Goal: Transaction & Acquisition: Book appointment/travel/reservation

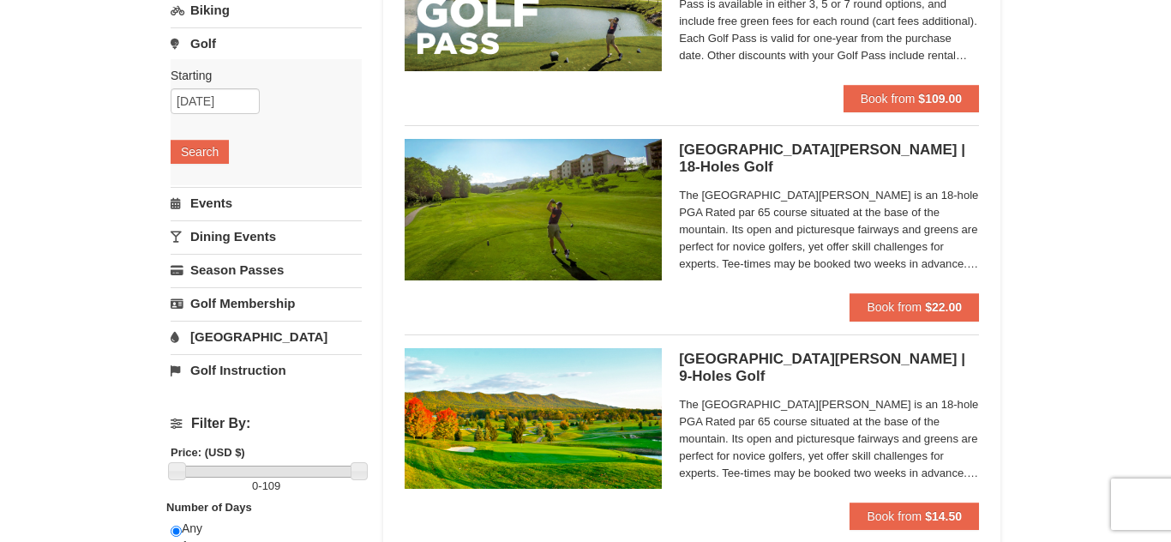
scroll to position [256, 0]
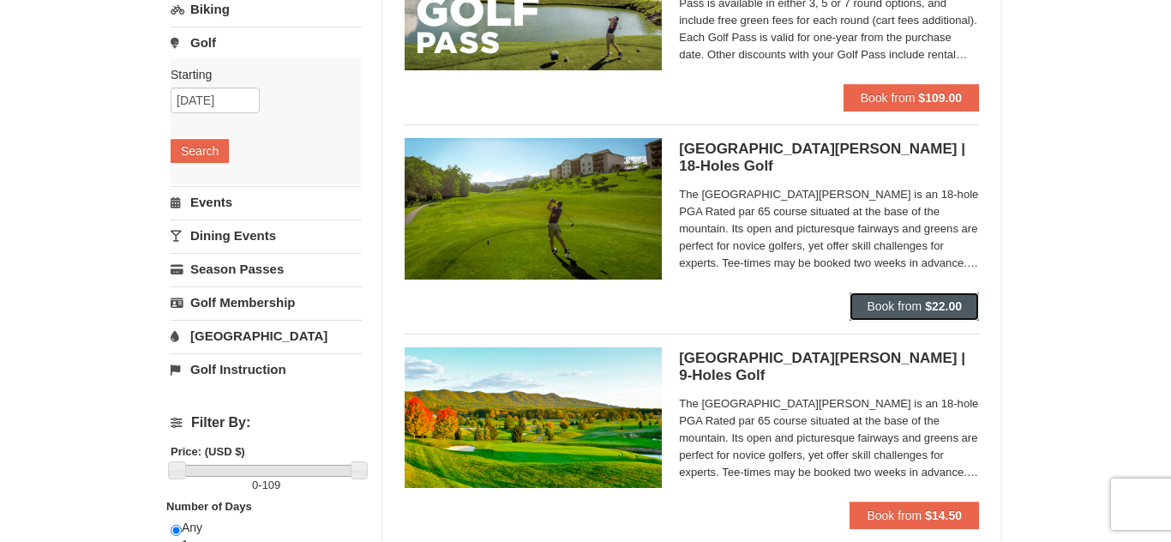
click at [878, 298] on button "Book from $22.00" at bounding box center [914, 305] width 129 height 27
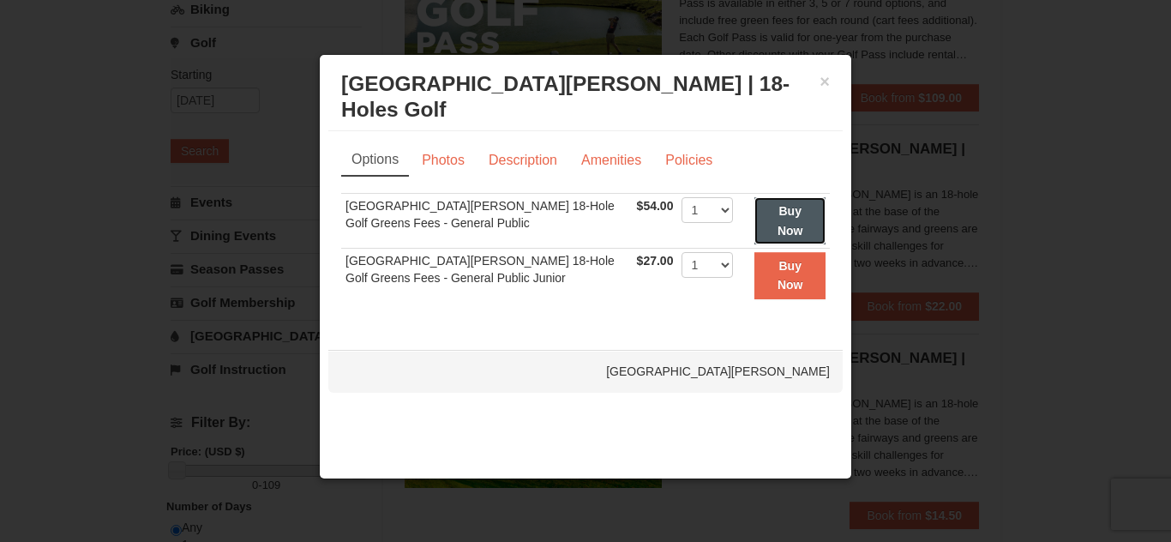
click at [766, 213] on button "Buy Now" at bounding box center [790, 220] width 71 height 47
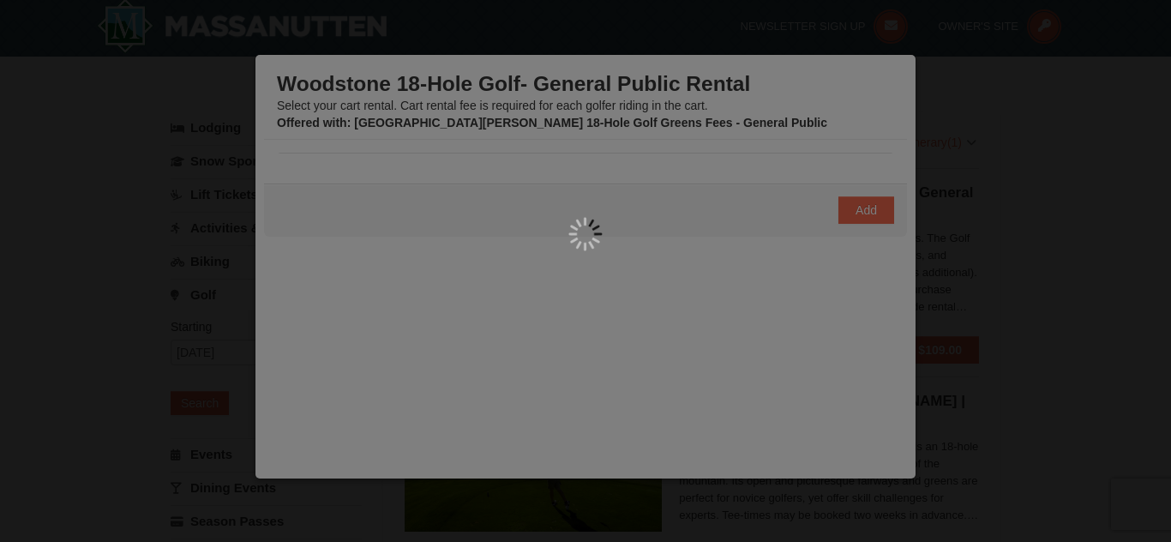
scroll to position [5, 0]
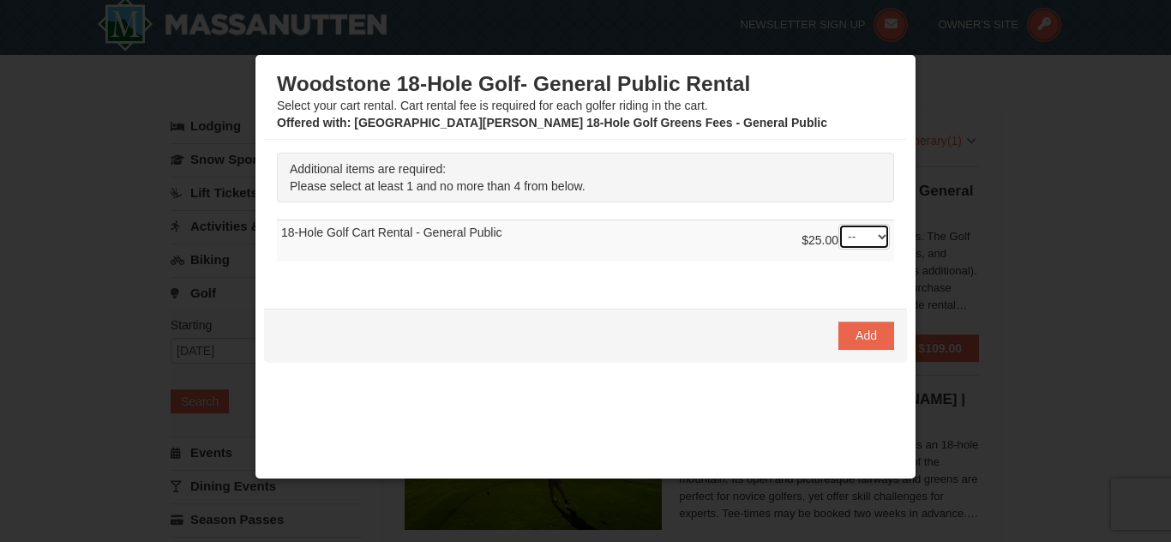
click at [880, 236] on select "-- 01 02 03 04" at bounding box center [864, 237] width 51 height 26
select select "2"
click at [867, 334] on span "Add" at bounding box center [866, 335] width 21 height 14
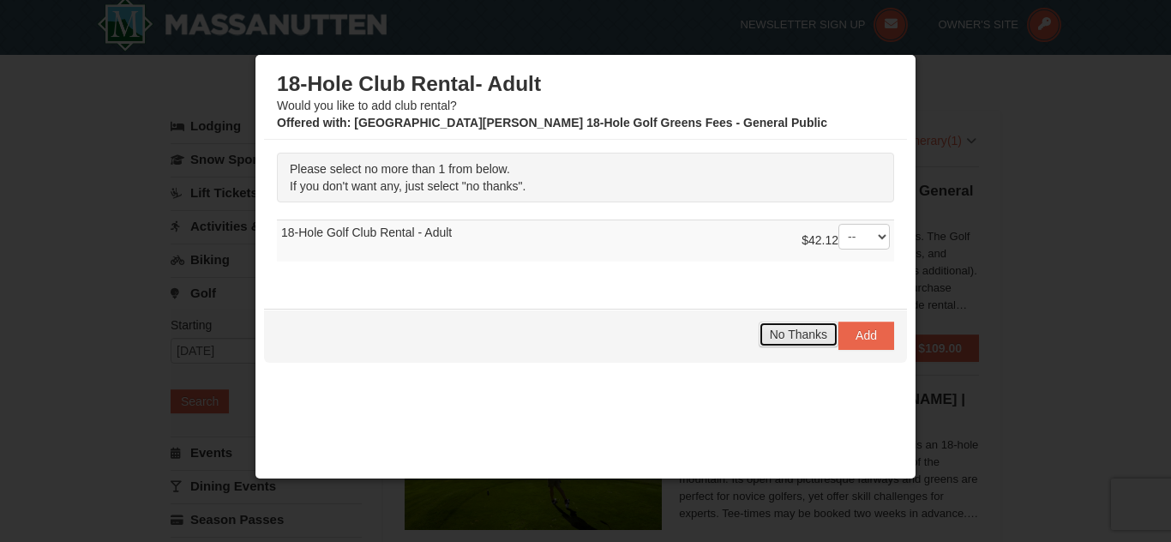
click at [808, 340] on span "No Thanks" at bounding box center [798, 335] width 57 height 14
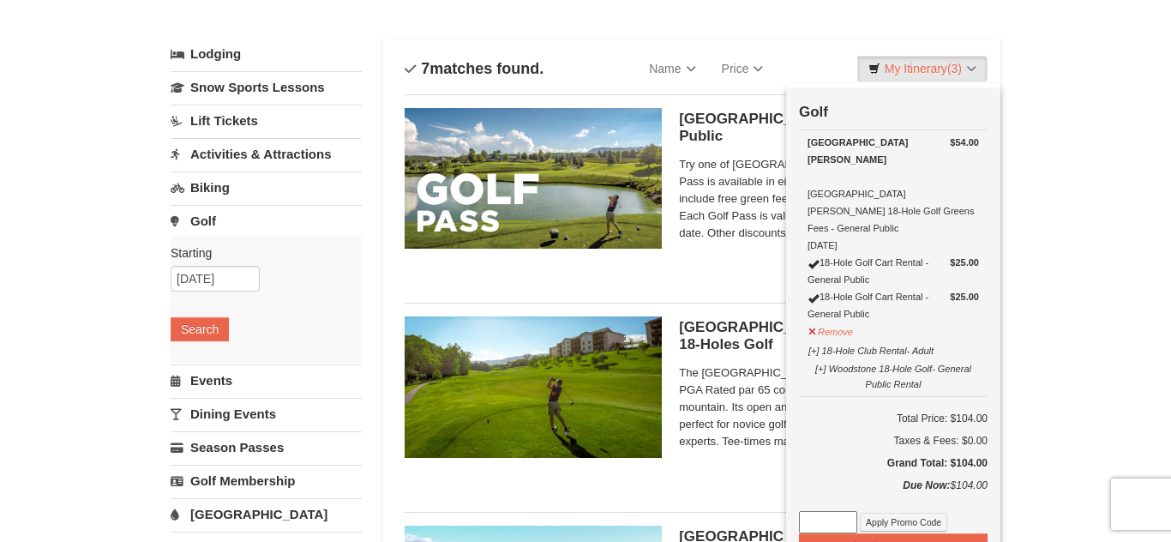
scroll to position [89, 0]
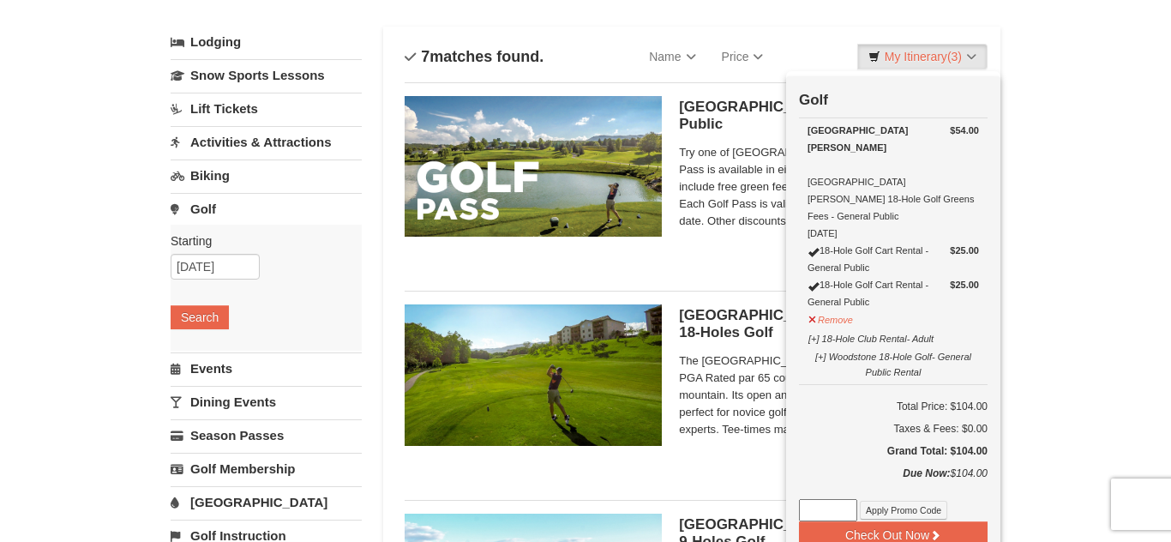
click at [893, 140] on div "[GEOGRAPHIC_DATA][PERSON_NAME]" at bounding box center [894, 139] width 172 height 34
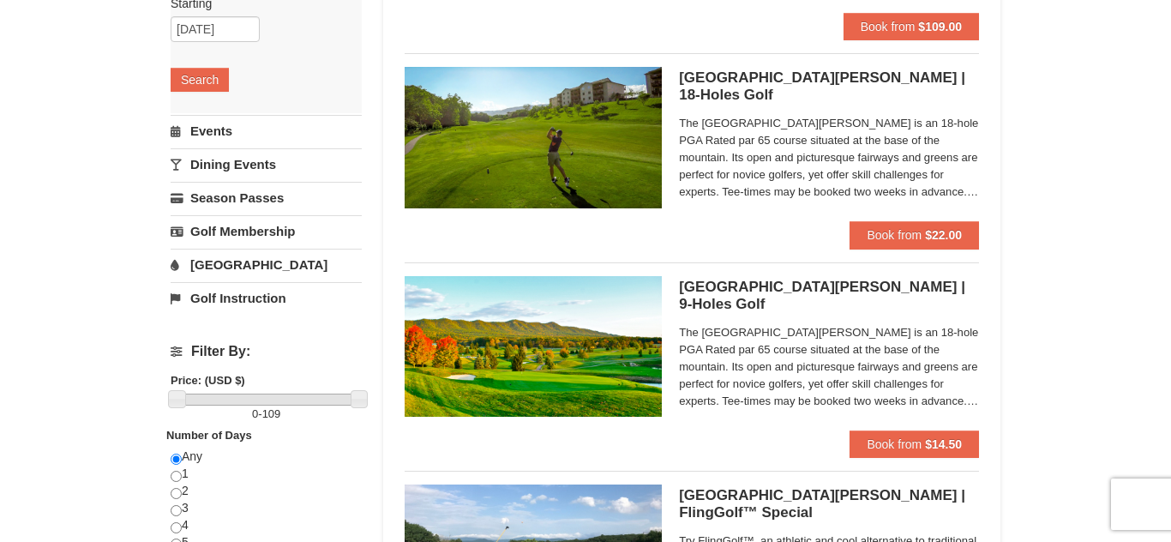
scroll to position [328, 0]
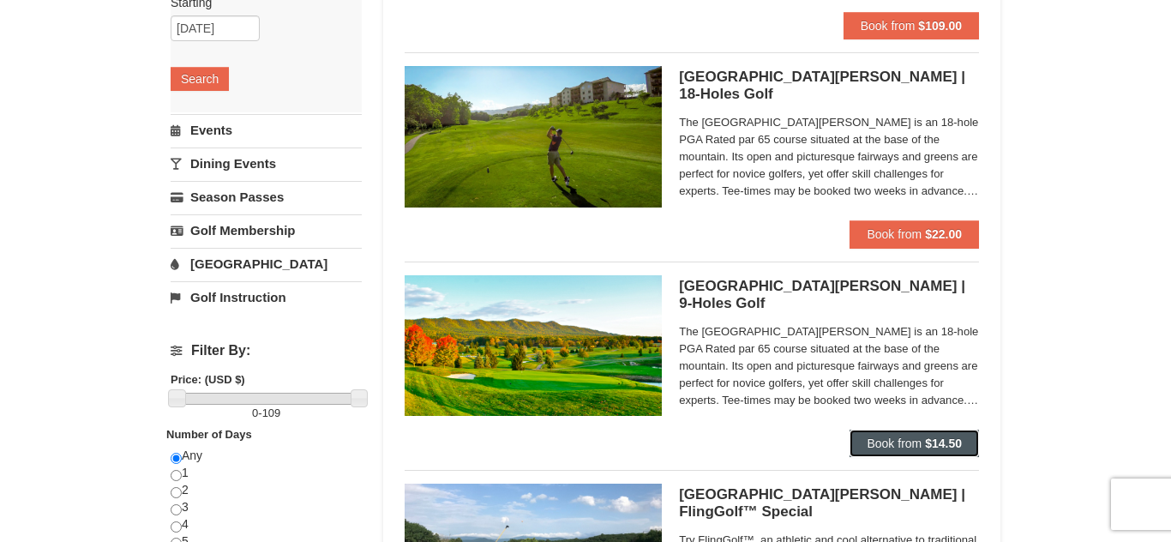
click at [880, 452] on button "Book from $14.50" at bounding box center [914, 443] width 129 height 27
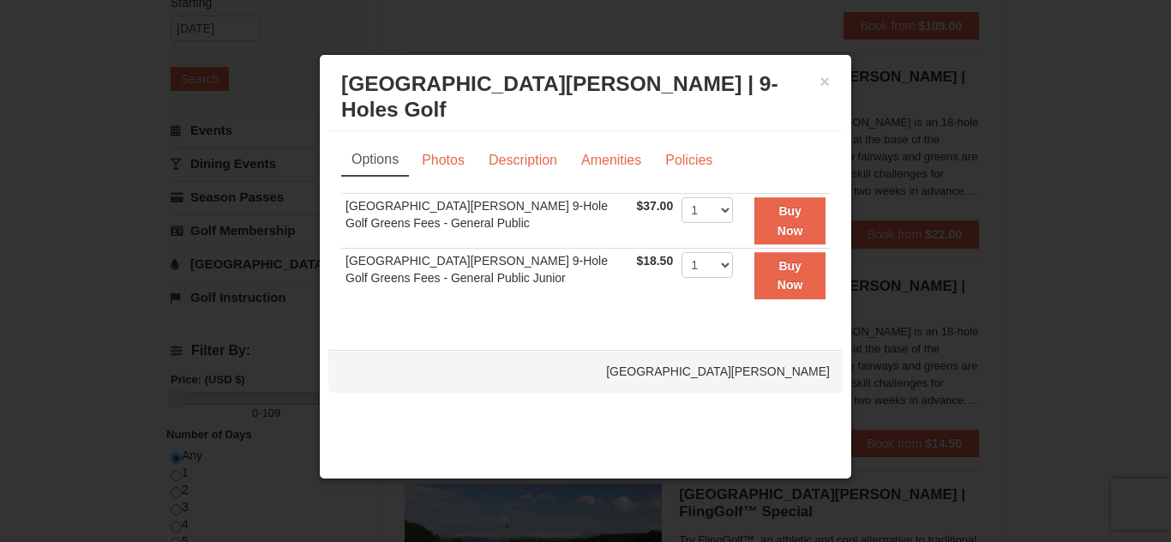
click at [400, 278] on td "Woodstone Meadows 9-Hole Golf Greens Fees - General Public Junior" at bounding box center [486, 276] width 291 height 54
click at [529, 162] on link "Description" at bounding box center [523, 160] width 91 height 33
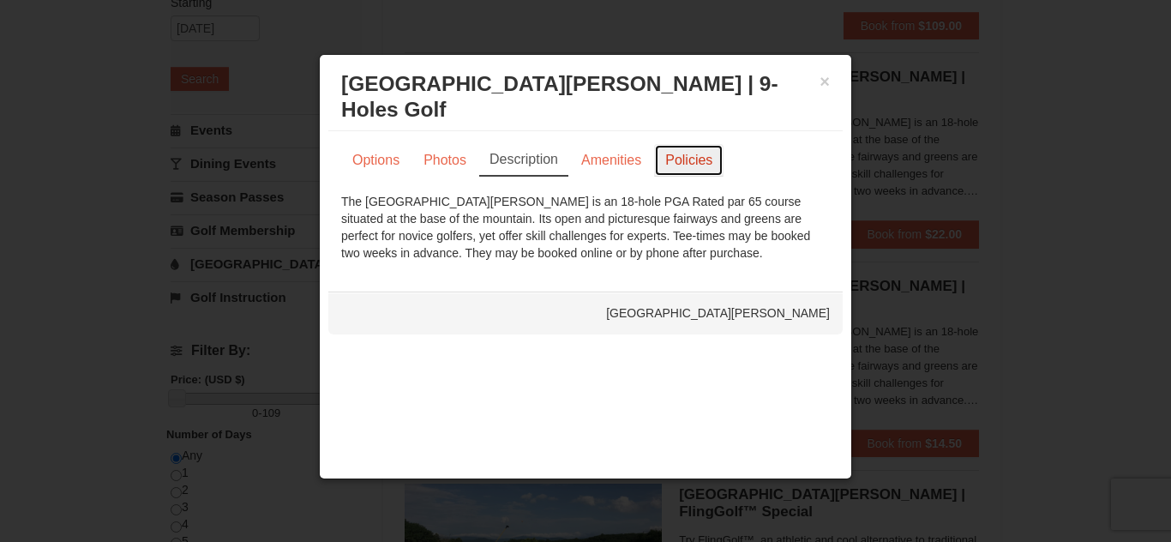
click at [674, 161] on link "Policies" at bounding box center [688, 160] width 69 height 33
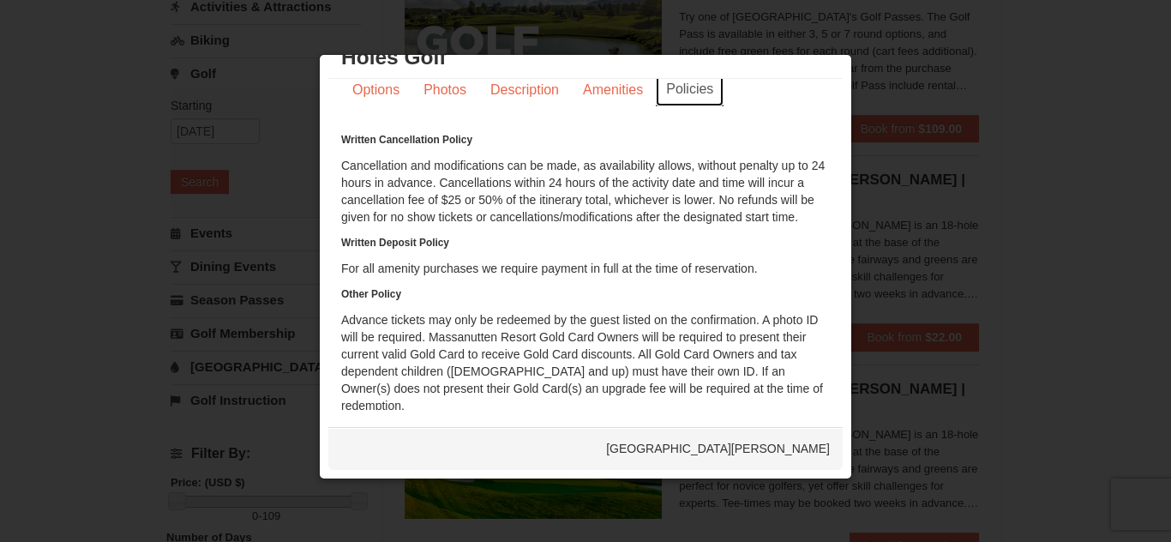
scroll to position [0, 0]
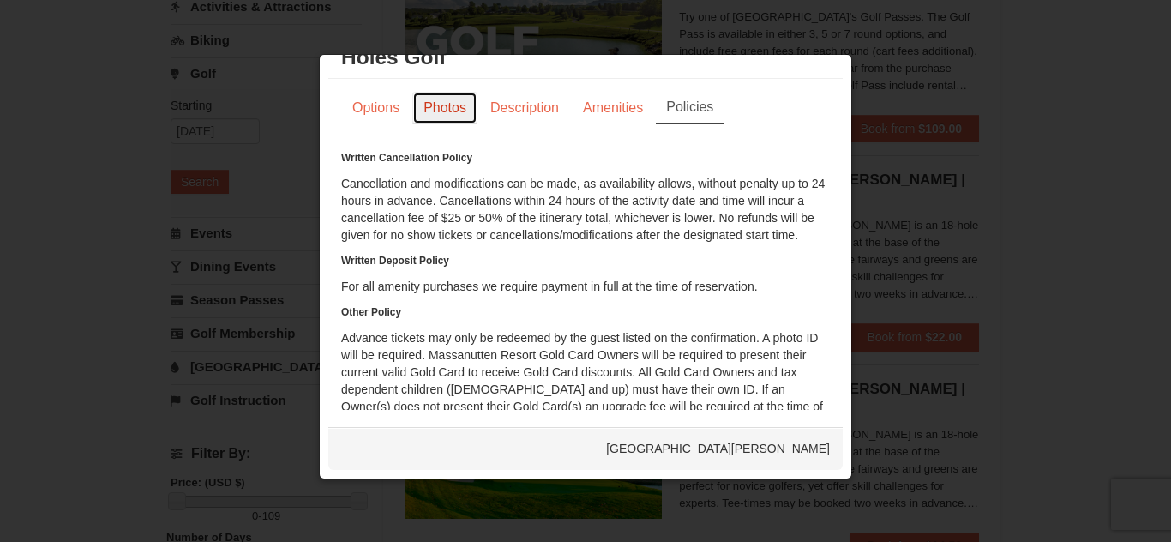
click at [458, 109] on link "Photos" at bounding box center [444, 108] width 65 height 33
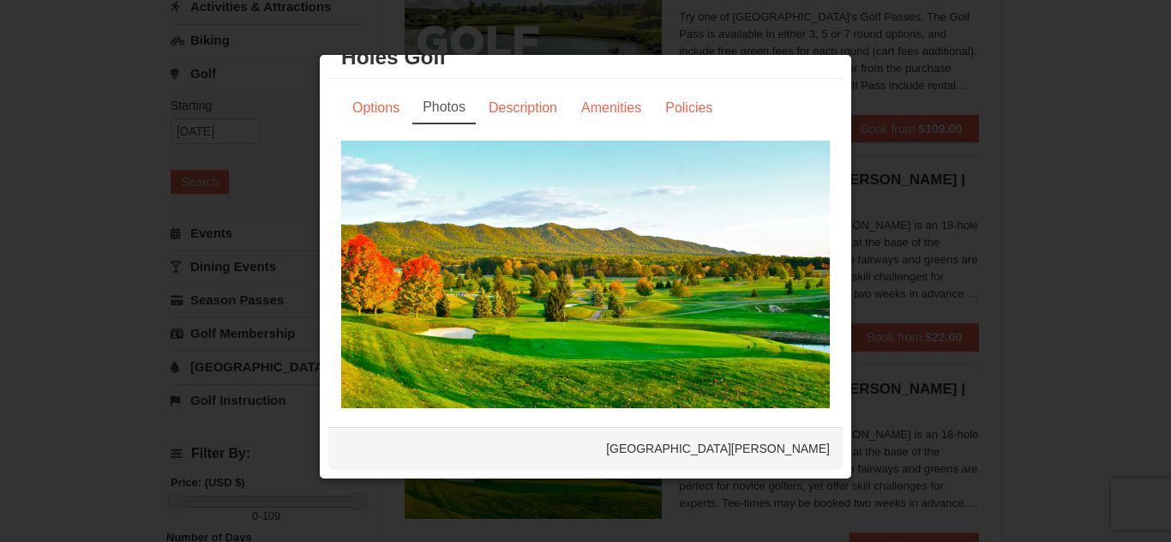
click at [80, 226] on div at bounding box center [585, 271] width 1171 height 542
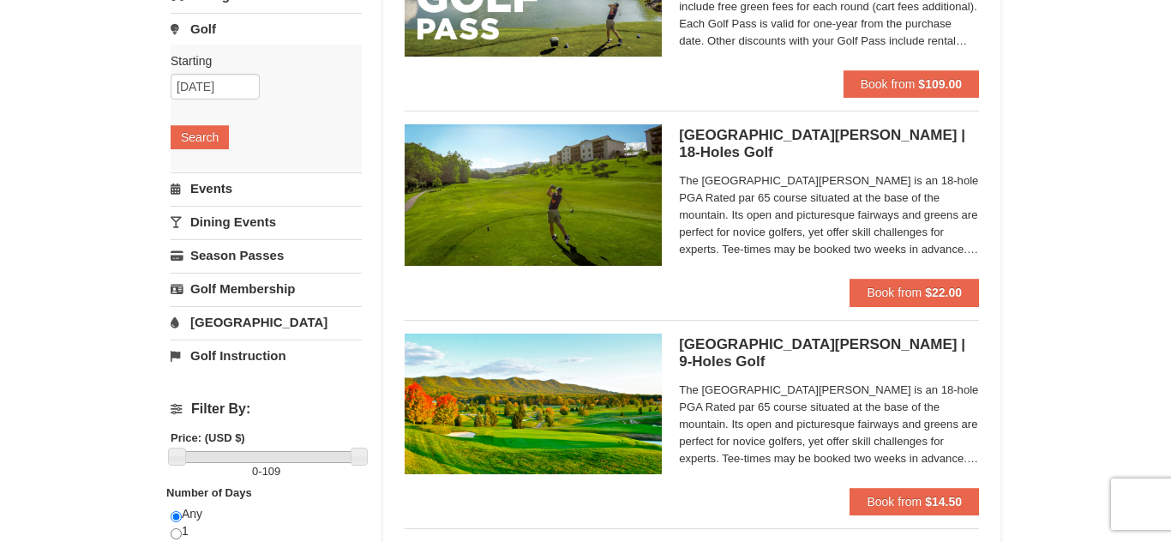
scroll to position [286, 0]
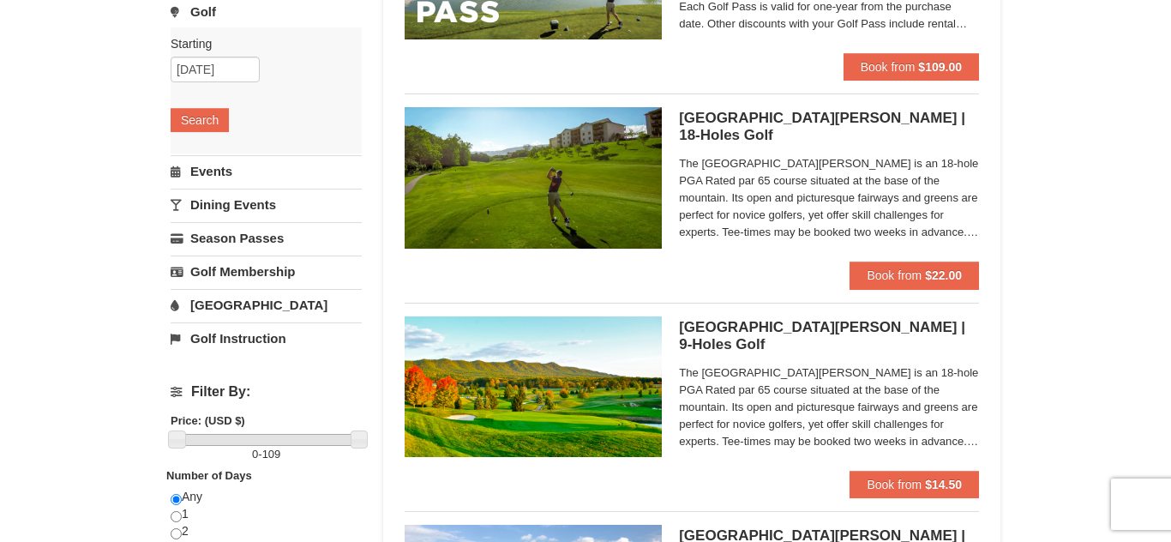
click at [220, 307] on link "[GEOGRAPHIC_DATA]" at bounding box center [266, 305] width 191 height 32
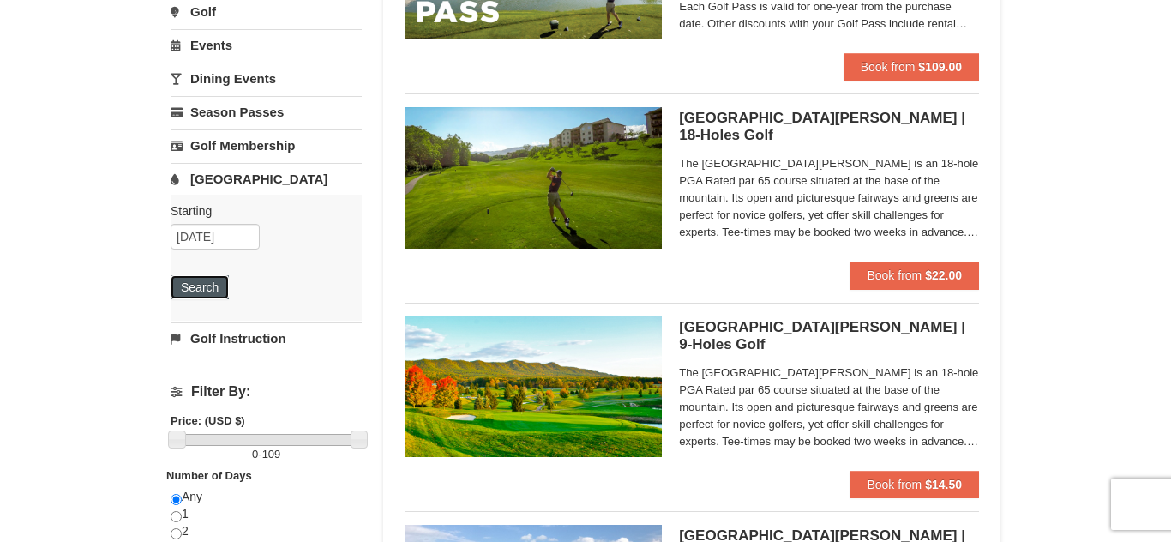
click at [206, 286] on button "Search" at bounding box center [200, 287] width 58 height 24
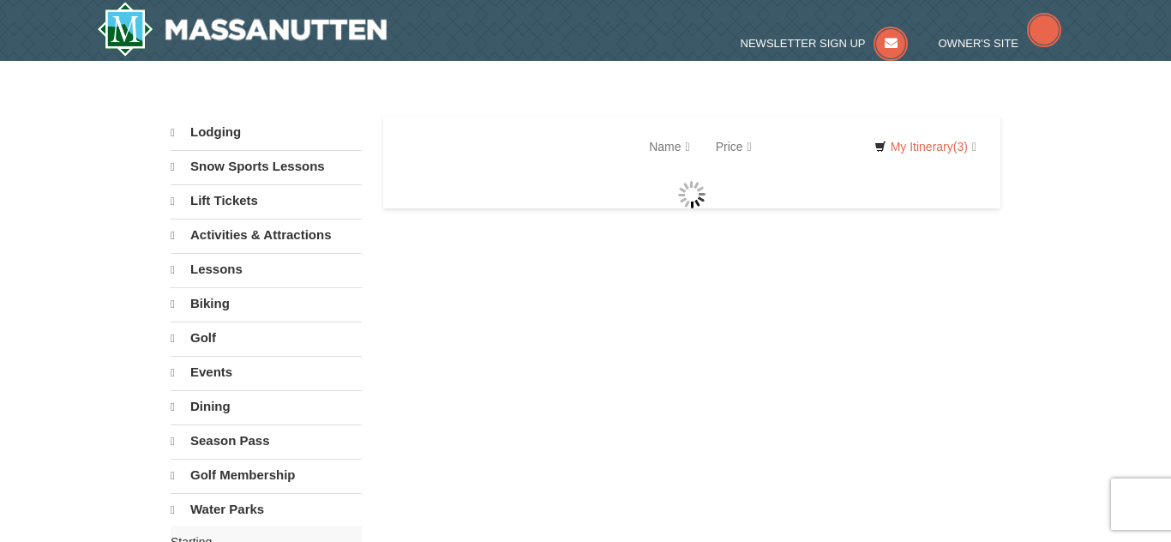
select select "9"
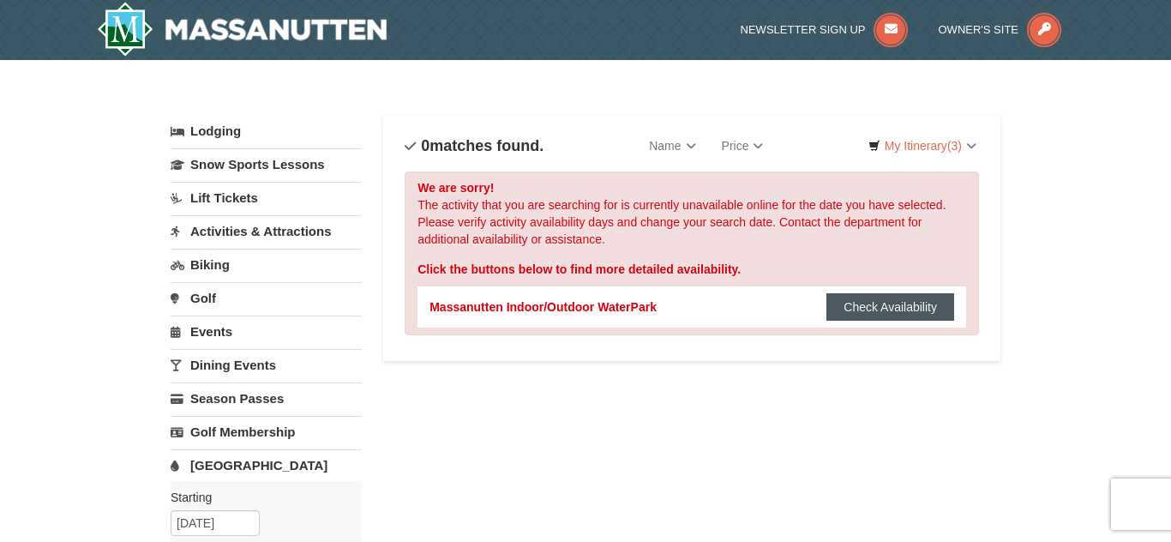
click at [859, 298] on button "Check Availability" at bounding box center [891, 306] width 128 height 27
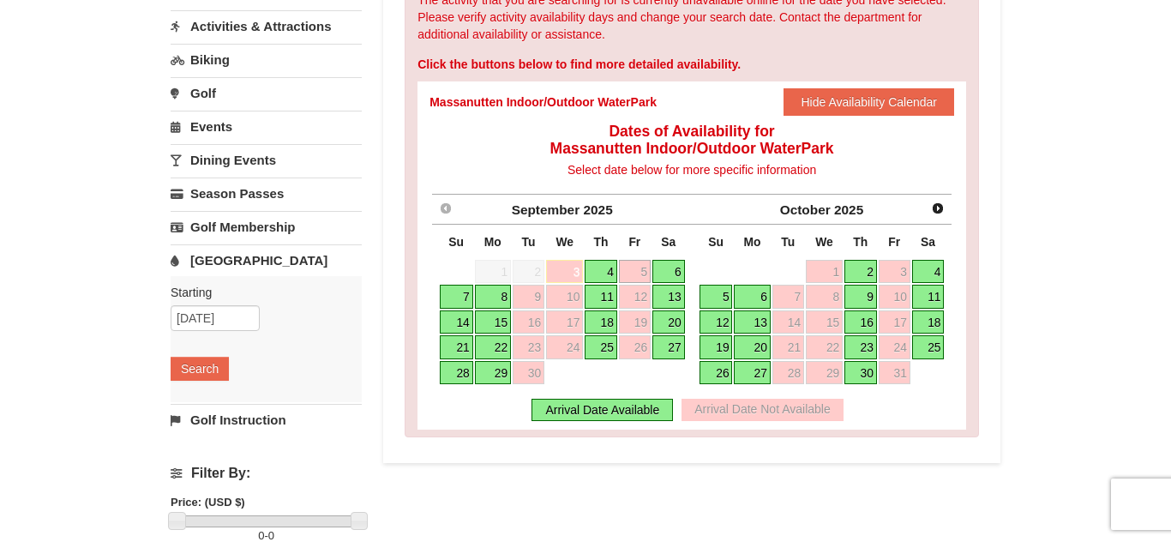
scroll to position [209, 0]
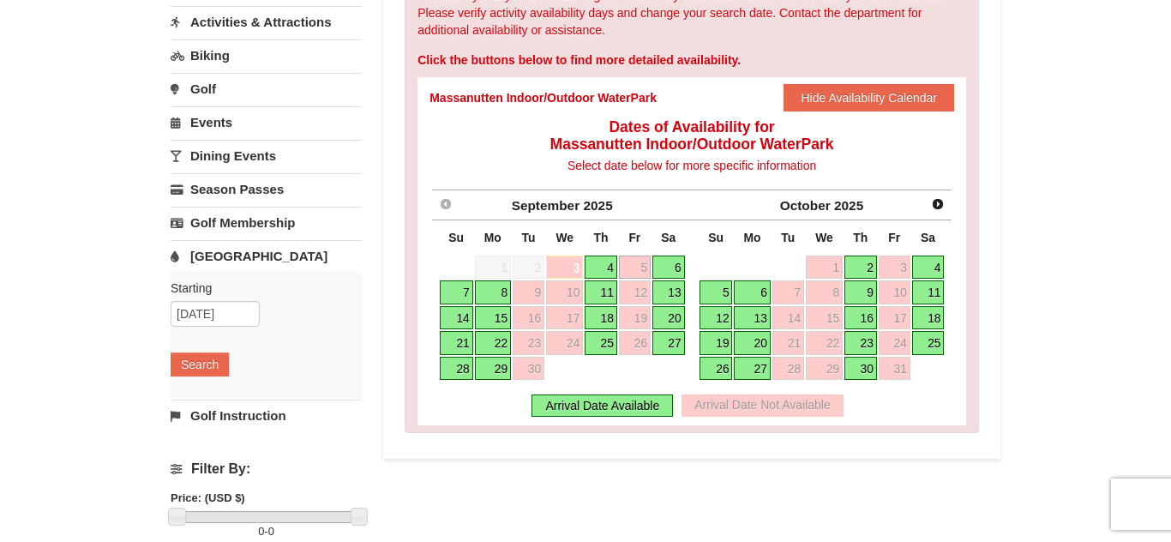
click at [934, 211] on link "Next" at bounding box center [938, 204] width 24 height 24
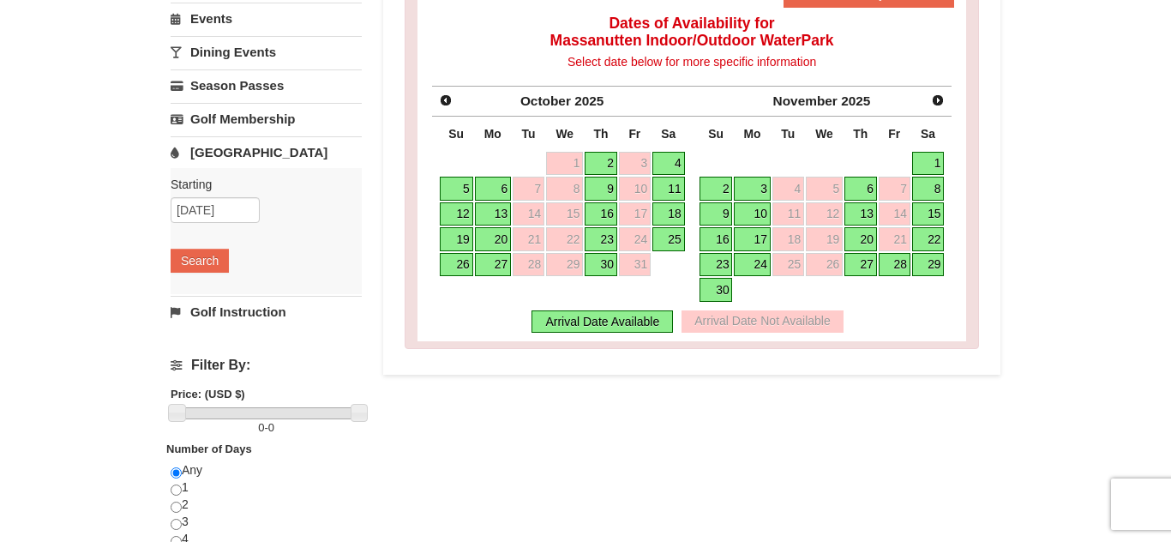
scroll to position [319, 0]
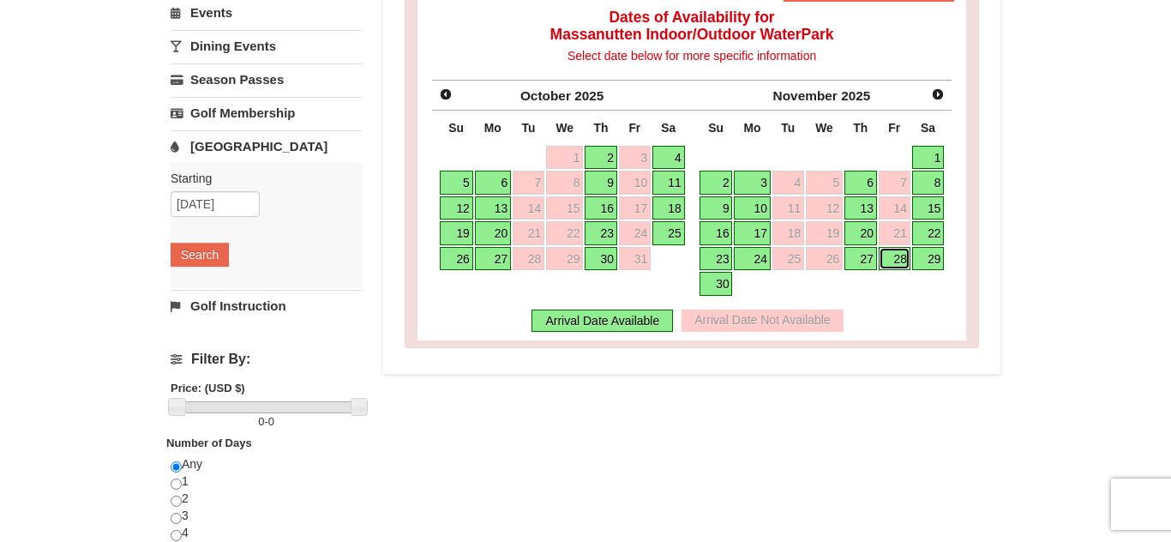
click at [894, 262] on link "28" at bounding box center [895, 259] width 32 height 24
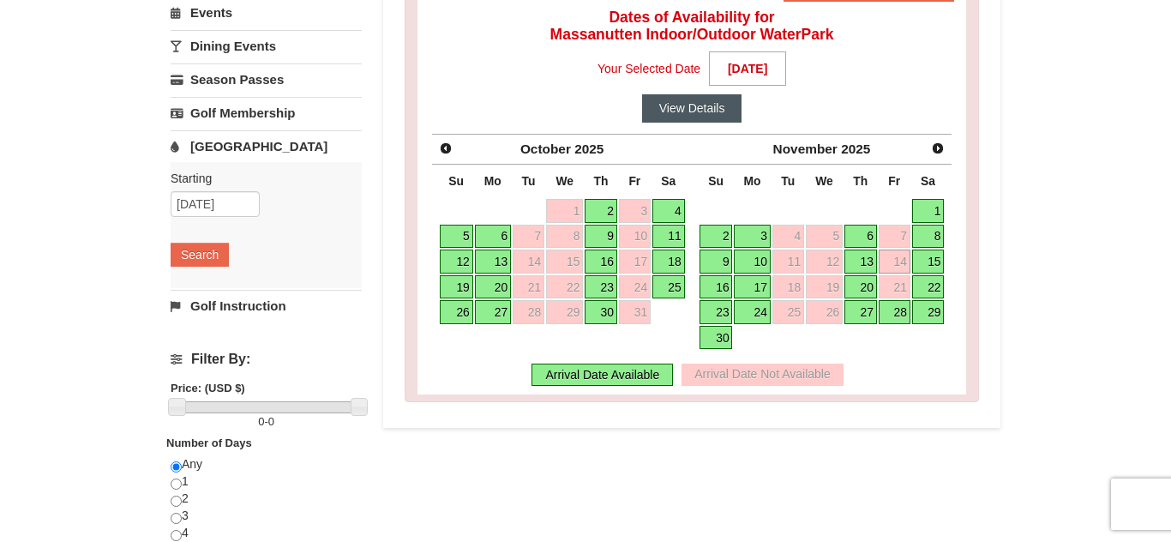
click at [723, 116] on button "View Details" at bounding box center [692, 107] width 100 height 27
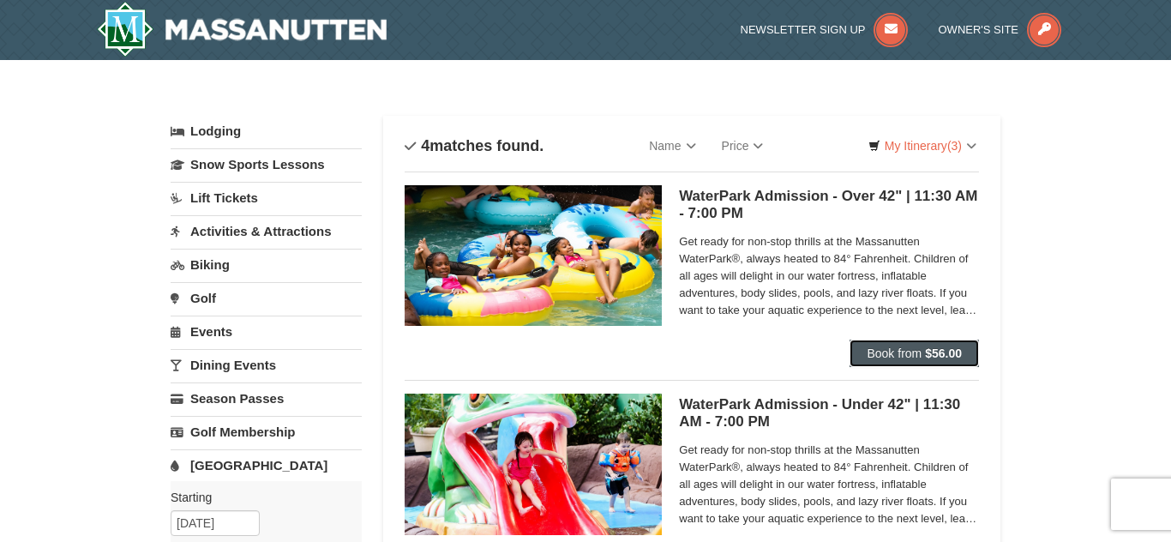
click at [933, 352] on strong "$56.00" at bounding box center [943, 353] width 37 height 14
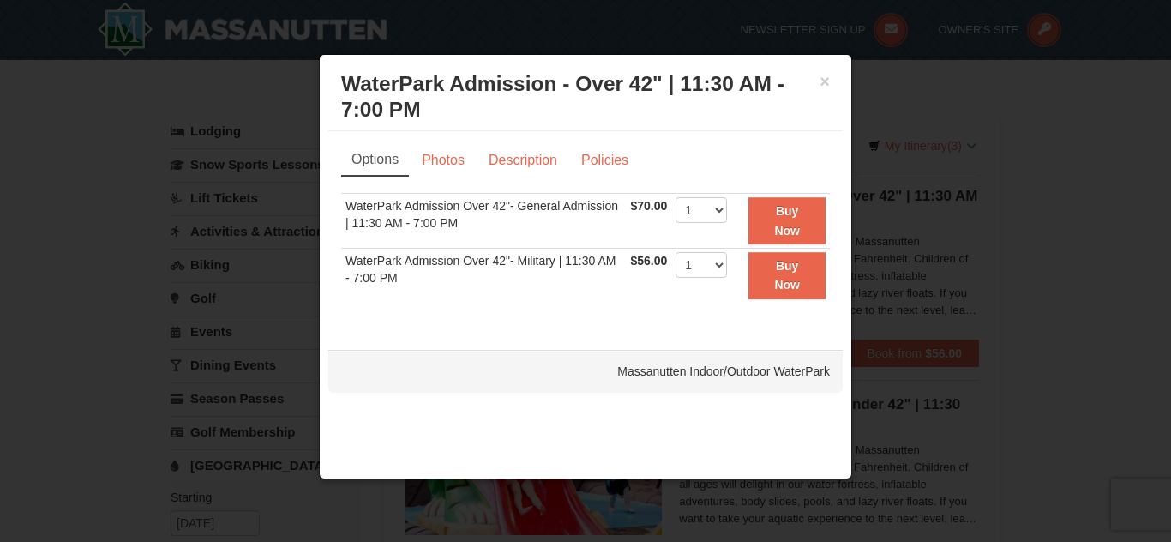
click at [830, 83] on div "× WaterPark Admission - Over 42" | 11:30 AM - 7:00 PM Massanutten Indoor/Outdoo…" at bounding box center [585, 97] width 515 height 68
click at [1135, 112] on div at bounding box center [585, 271] width 1171 height 542
